Goal: Task Accomplishment & Management: Manage account settings

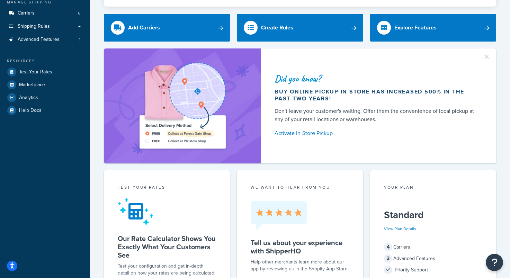
scroll to position [88, 0]
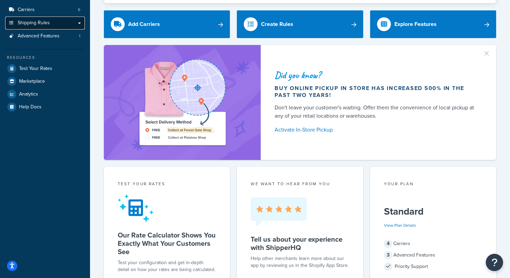
click at [65, 28] on link "Shipping Rules" at bounding box center [45, 23] width 80 height 13
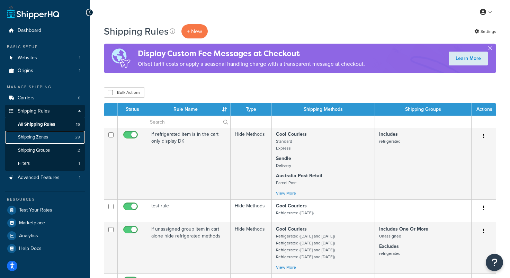
click at [26, 141] on link "Shipping Zones 29" at bounding box center [45, 137] width 80 height 13
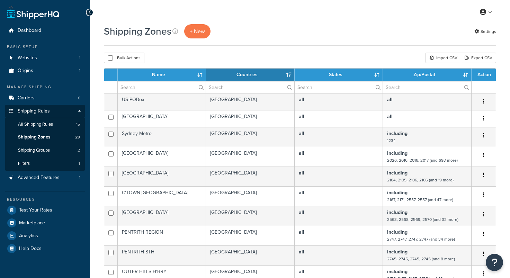
select select "15"
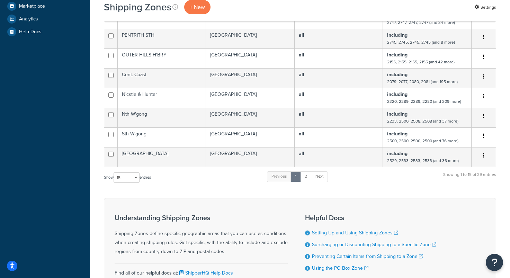
scroll to position [279, 0]
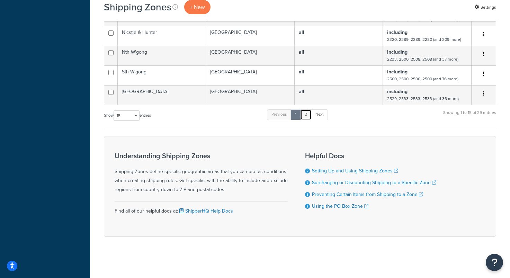
click at [307, 115] on link "2" at bounding box center [305, 114] width 11 height 10
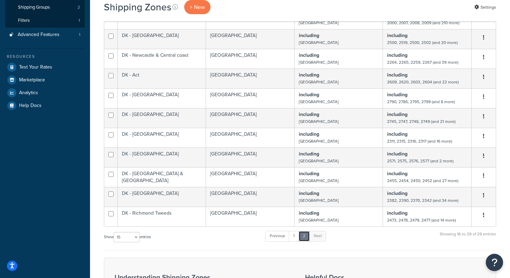
scroll to position [144, 0]
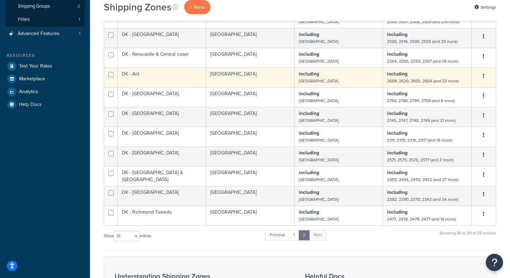
click at [182, 76] on td "DK - Act" at bounding box center [162, 77] width 88 height 20
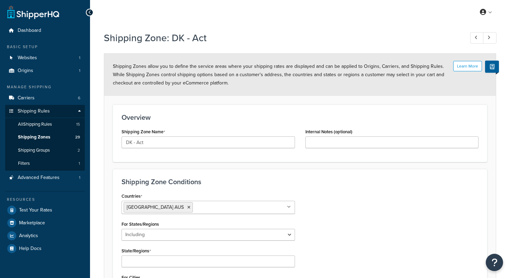
select select "including"
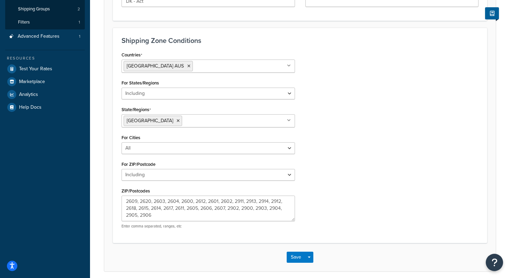
scroll to position [169, 0]
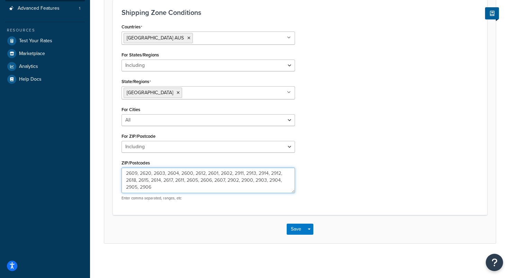
click at [162, 184] on textarea "2609, 2620, 2603, 2604, 2600, 2612, 2601, 2602, 2911, 2913, 2914, 2912, 2618, 2…" at bounding box center [207, 180] width 173 height 26
click at [144, 178] on textarea "2609, 2620, 2603, 2604, 2600, 2612, 2601, 2602, 2911, 2913, 2914, 2912, 2618, 2…" at bounding box center [207, 180] width 173 height 26
click at [149, 173] on textarea "2609, 2620, 2603, 2604, 2600, 2612, 2601, 2602, 2911, 2913, 2914, 2912, 2618, 2…" at bounding box center [207, 180] width 173 height 26
click at [177, 185] on textarea "2609, 2620, 2603, 2604, 2600, 2612, 2601, 2602, 2911, 2913, 2914, 2912, 2618, 2…" at bounding box center [207, 180] width 173 height 26
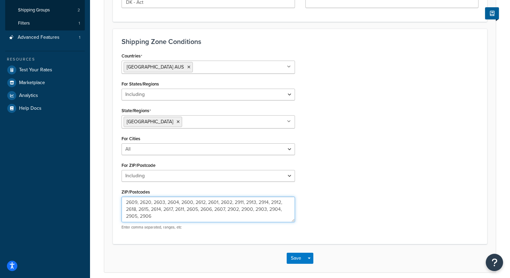
scroll to position [140, 0]
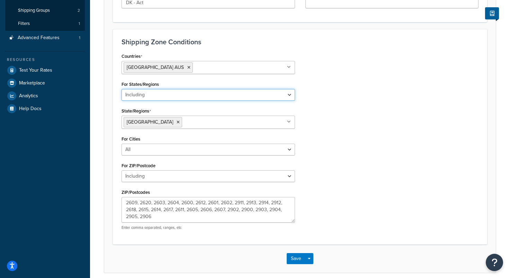
click at [212, 92] on select "All Including Excluding" at bounding box center [207, 95] width 173 height 12
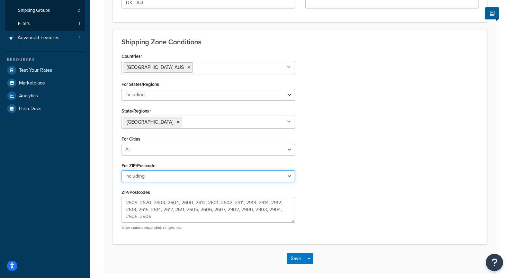
click at [217, 175] on select "All Including Excluding" at bounding box center [207, 176] width 173 height 12
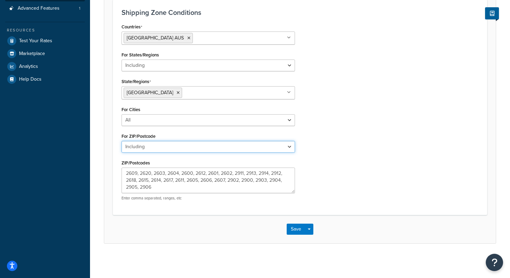
scroll to position [0, 0]
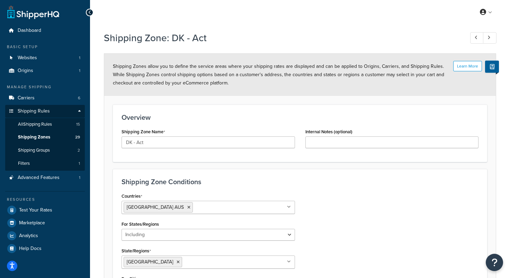
click at [91, 11] on div at bounding box center [90, 13] width 8 height 8
click at [47, 137] on span "Shipping Zones" at bounding box center [34, 137] width 32 height 6
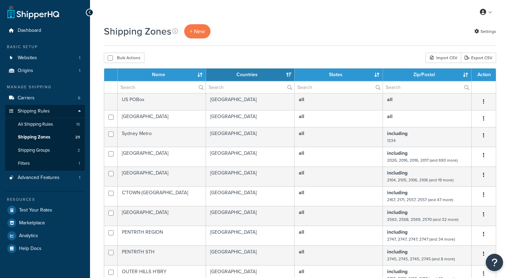
select select "15"
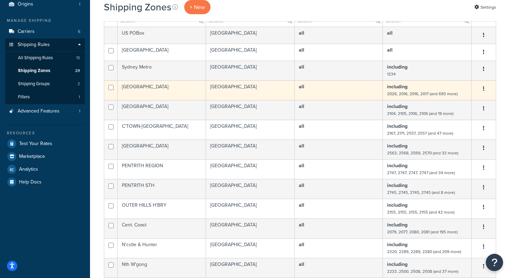
scroll to position [11, 0]
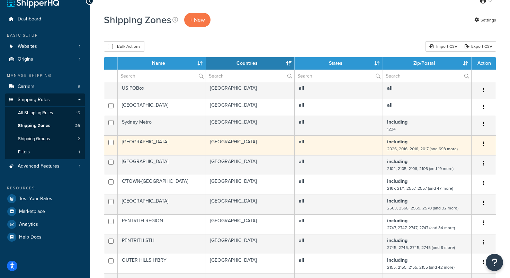
click at [176, 145] on td "[GEOGRAPHIC_DATA]" at bounding box center [162, 145] width 88 height 20
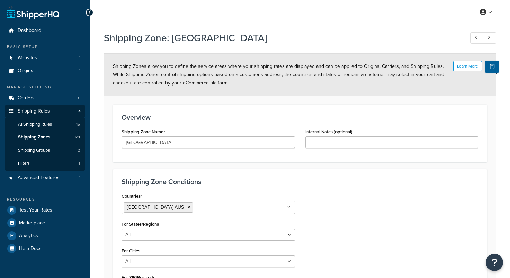
select select "including"
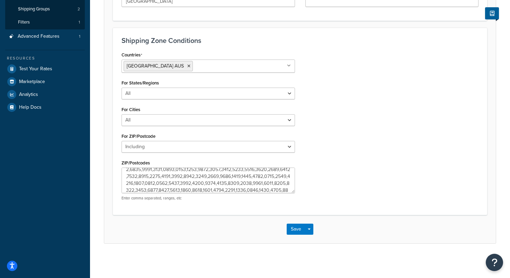
scroll to position [325, 0]
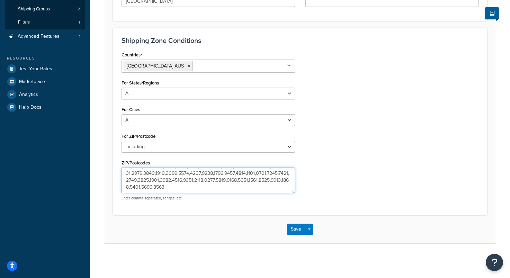
click at [212, 188] on textarea "ZIP/Postcodes" at bounding box center [207, 180] width 173 height 26
type textarea "2026,2016,2016,2017,2000,2000,2000,2000,2021,2000,2000,2000,2000,2000,2000,2000…"
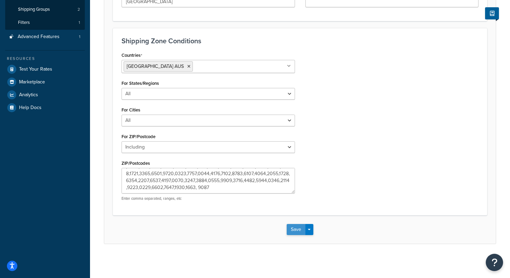
click at [297, 227] on button "Save" at bounding box center [296, 229] width 19 height 11
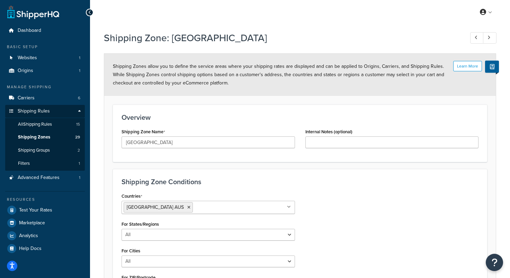
scroll to position [141, 0]
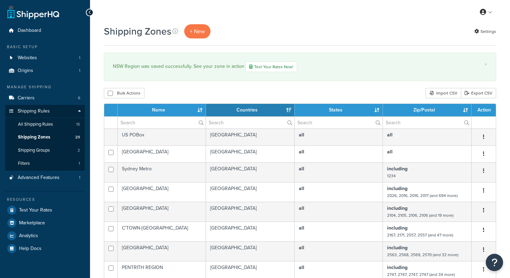
select select "15"
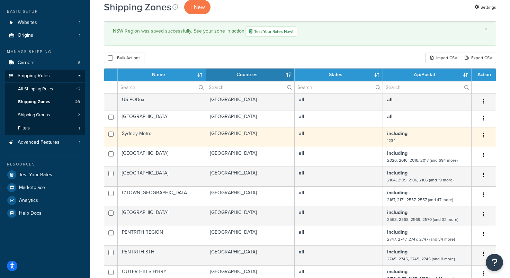
scroll to position [38, 0]
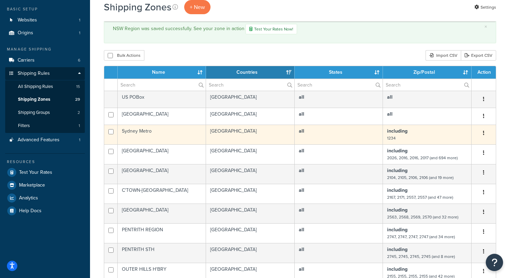
click at [188, 166] on td "Upper Nth Beaches" at bounding box center [162, 174] width 88 height 20
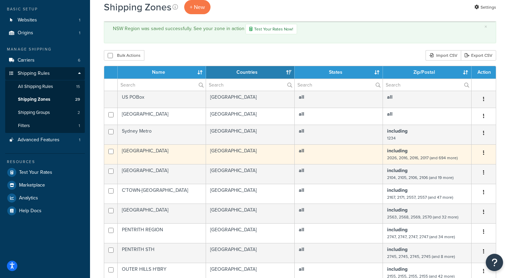
click at [190, 149] on td "NSW Region" at bounding box center [162, 154] width 88 height 20
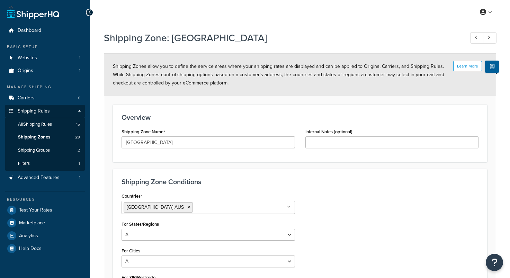
select select "including"
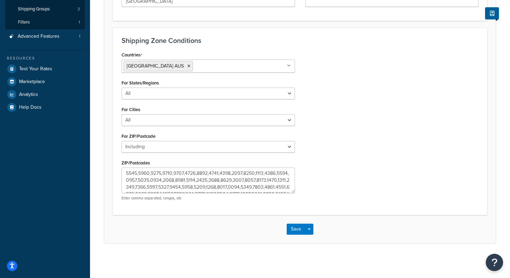
scroll to position [325, 0]
click at [295, 226] on button "Save" at bounding box center [296, 229] width 19 height 11
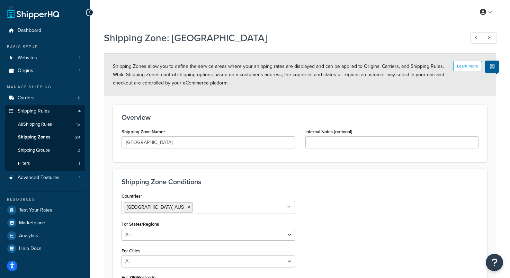
scroll to position [29, 0]
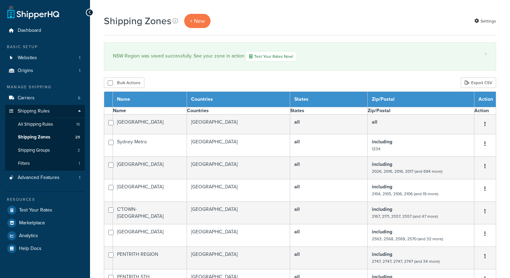
select select "15"
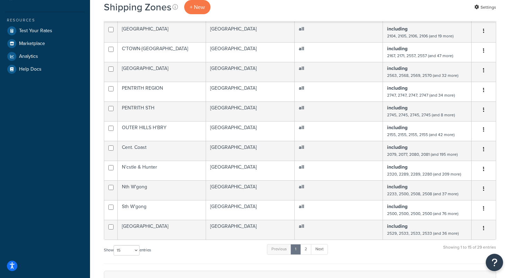
scroll to position [183, 0]
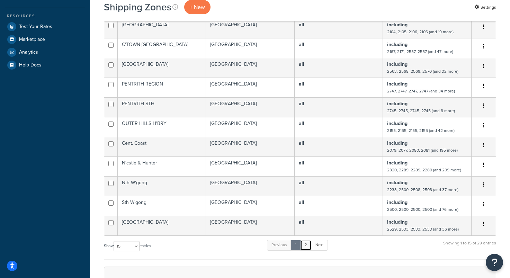
click at [306, 243] on link "2" at bounding box center [305, 245] width 11 height 10
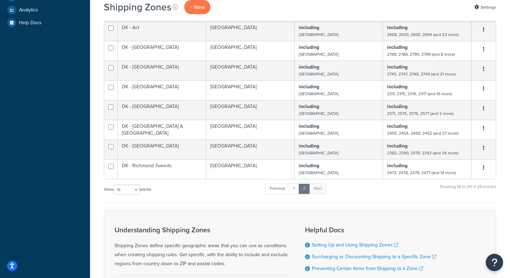
scroll to position [225, 0]
click at [310, 191] on link "2" at bounding box center [303, 189] width 11 height 10
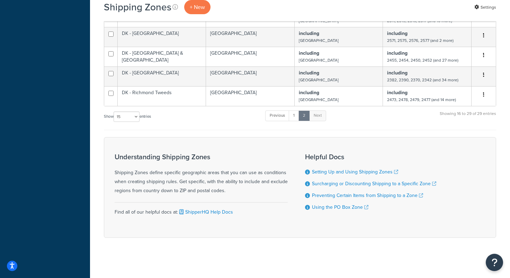
scroll to position [300, 0]
click at [292, 114] on link "1" at bounding box center [294, 114] width 10 height 10
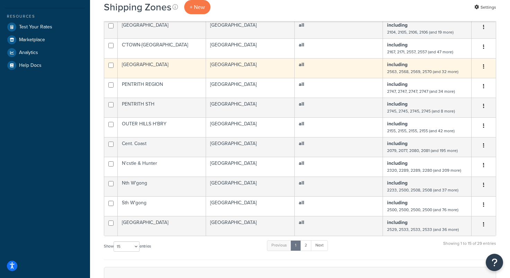
scroll to position [184, 0]
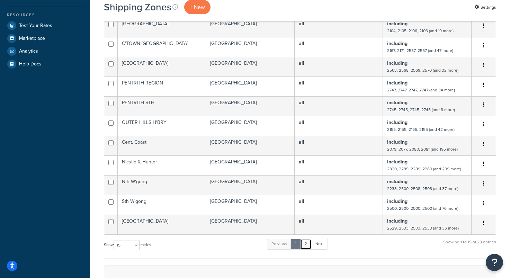
click at [305, 243] on link "2" at bounding box center [305, 244] width 11 height 10
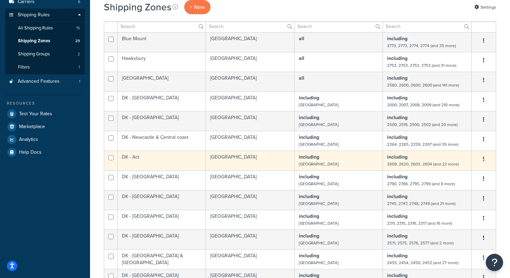
scroll to position [94, 0]
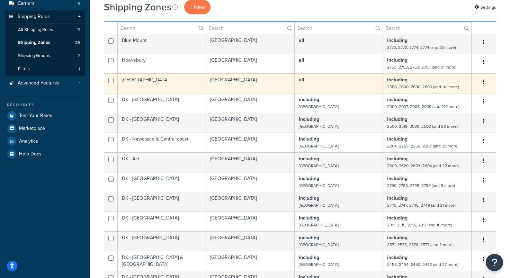
click at [258, 89] on td "Australia" at bounding box center [250, 83] width 89 height 20
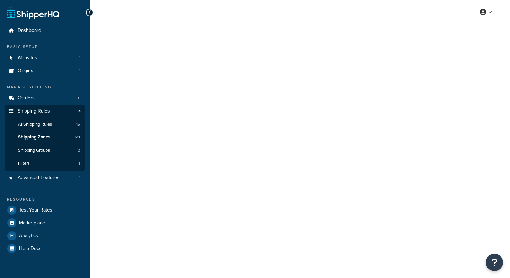
select select "including"
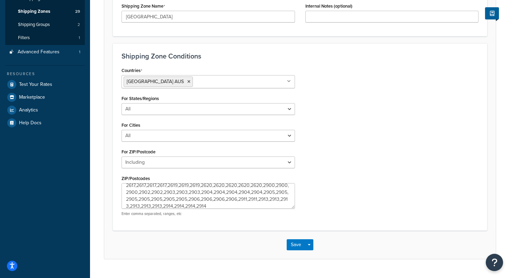
scroll to position [55, 0]
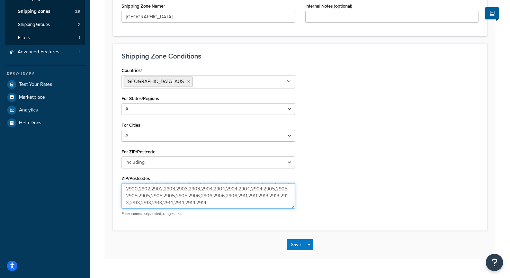
click at [218, 204] on textarea "2580,2600,2600,2600,2600,2600,2600,2600,2600,2600,2600,2600,2600,2600,2600,2600…" at bounding box center [207, 196] width 173 height 26
type textarea "2580,2600,2600,2600,2600,2600,2600,2600,2600,2600,2600,2600,2600,2600,2600,2600…"
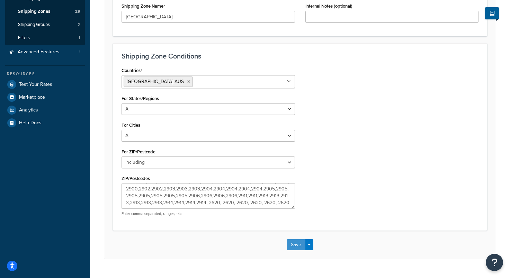
click at [294, 241] on button "Save" at bounding box center [296, 244] width 19 height 11
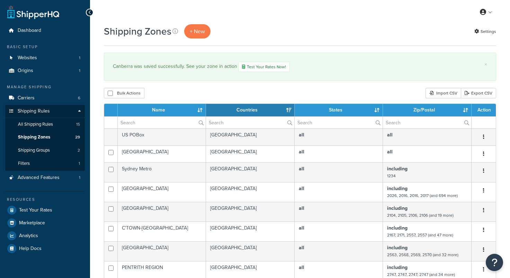
select select "15"
click at [39, 32] on span "Dashboard" at bounding box center [30, 31] width 24 height 6
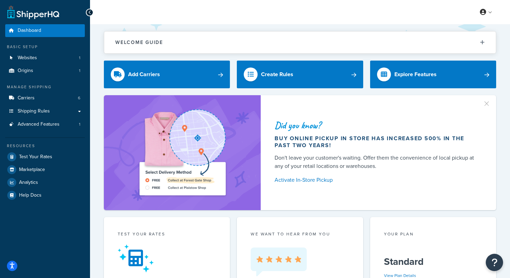
scroll to position [0, 0]
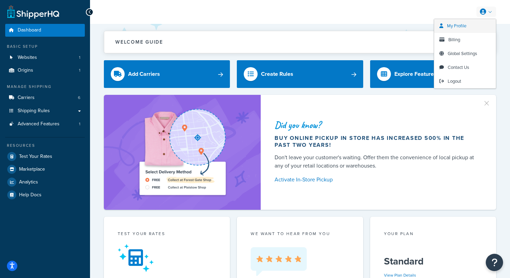
click at [467, 23] on link "My Profile" at bounding box center [465, 26] width 62 height 14
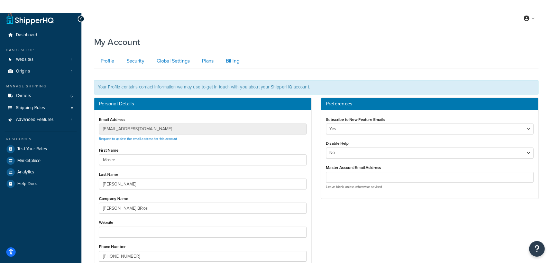
scroll to position [20, 0]
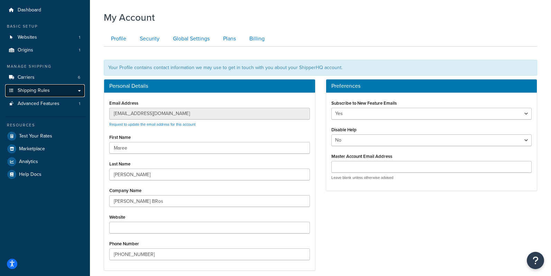
click at [71, 91] on link "Shipping Rules" at bounding box center [45, 90] width 80 height 13
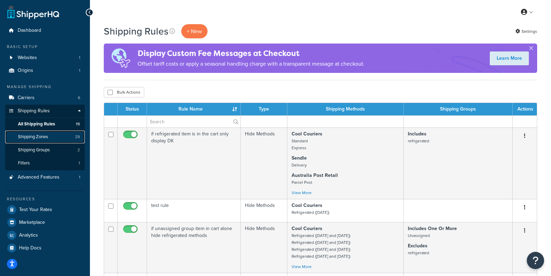
click at [26, 138] on span "Shipping Zones" at bounding box center [33, 137] width 30 height 6
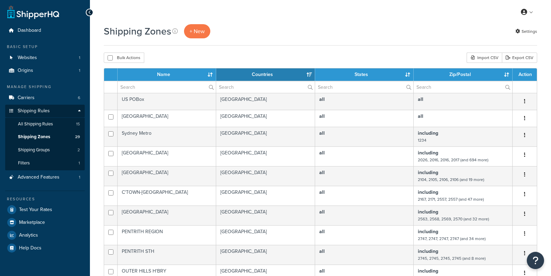
select select "15"
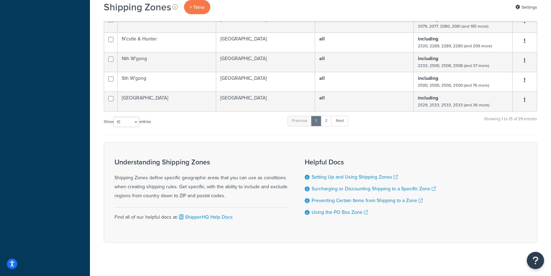
scroll to position [280, 0]
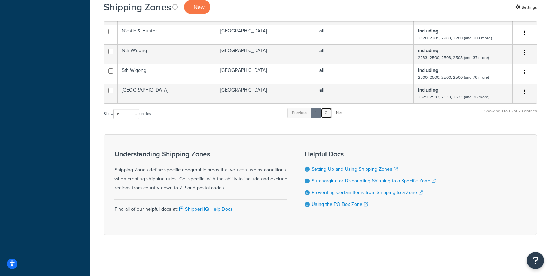
click at [331, 117] on link "2" at bounding box center [326, 113] width 11 height 10
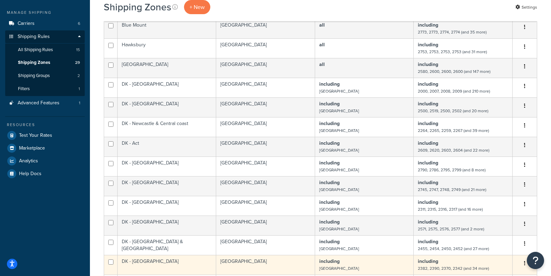
scroll to position [73, 0]
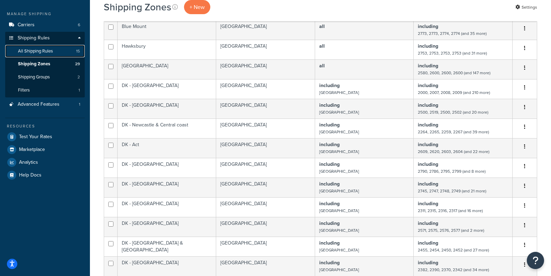
click at [53, 51] on span "All Shipping Rules" at bounding box center [35, 51] width 35 height 6
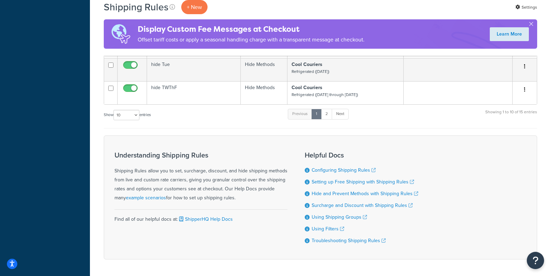
scroll to position [326, 0]
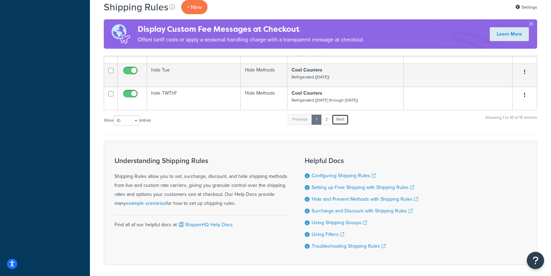
click at [333, 123] on link "Next" at bounding box center [340, 120] width 17 height 10
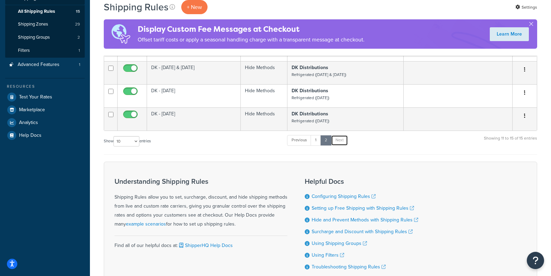
scroll to position [164, 0]
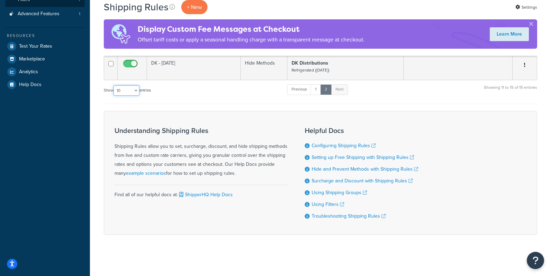
click at [134, 91] on select "10 15 25 50 100 1000" at bounding box center [126, 90] width 26 height 10
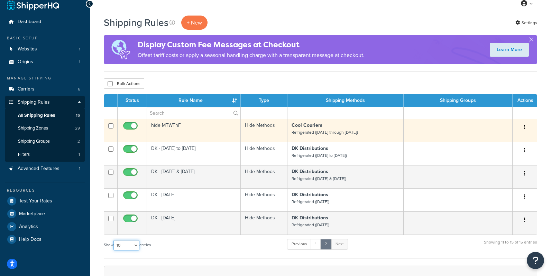
scroll to position [8, 0]
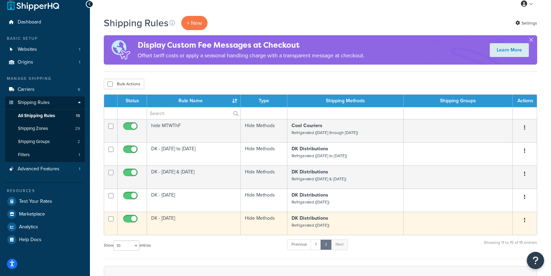
click at [529, 216] on button "button" at bounding box center [525, 220] width 10 height 11
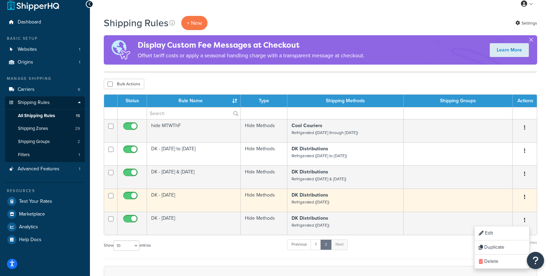
scroll to position [64, 0]
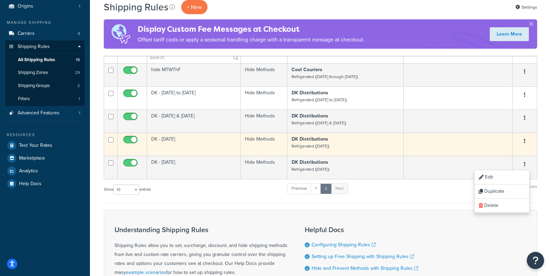
click at [197, 145] on td "DK - Wednesday" at bounding box center [194, 144] width 94 height 23
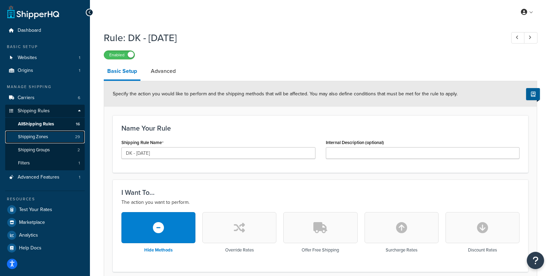
click at [20, 139] on span "Shipping Zones" at bounding box center [33, 137] width 30 height 6
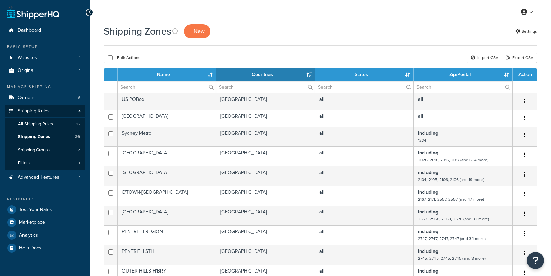
select select "15"
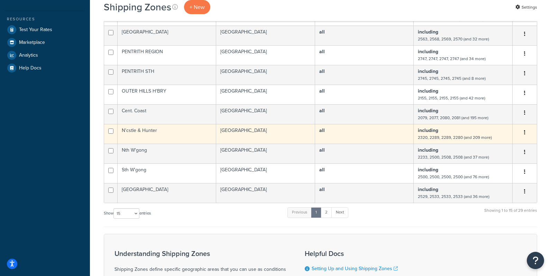
scroll to position [180, 0]
